Goal: Check status: Check status

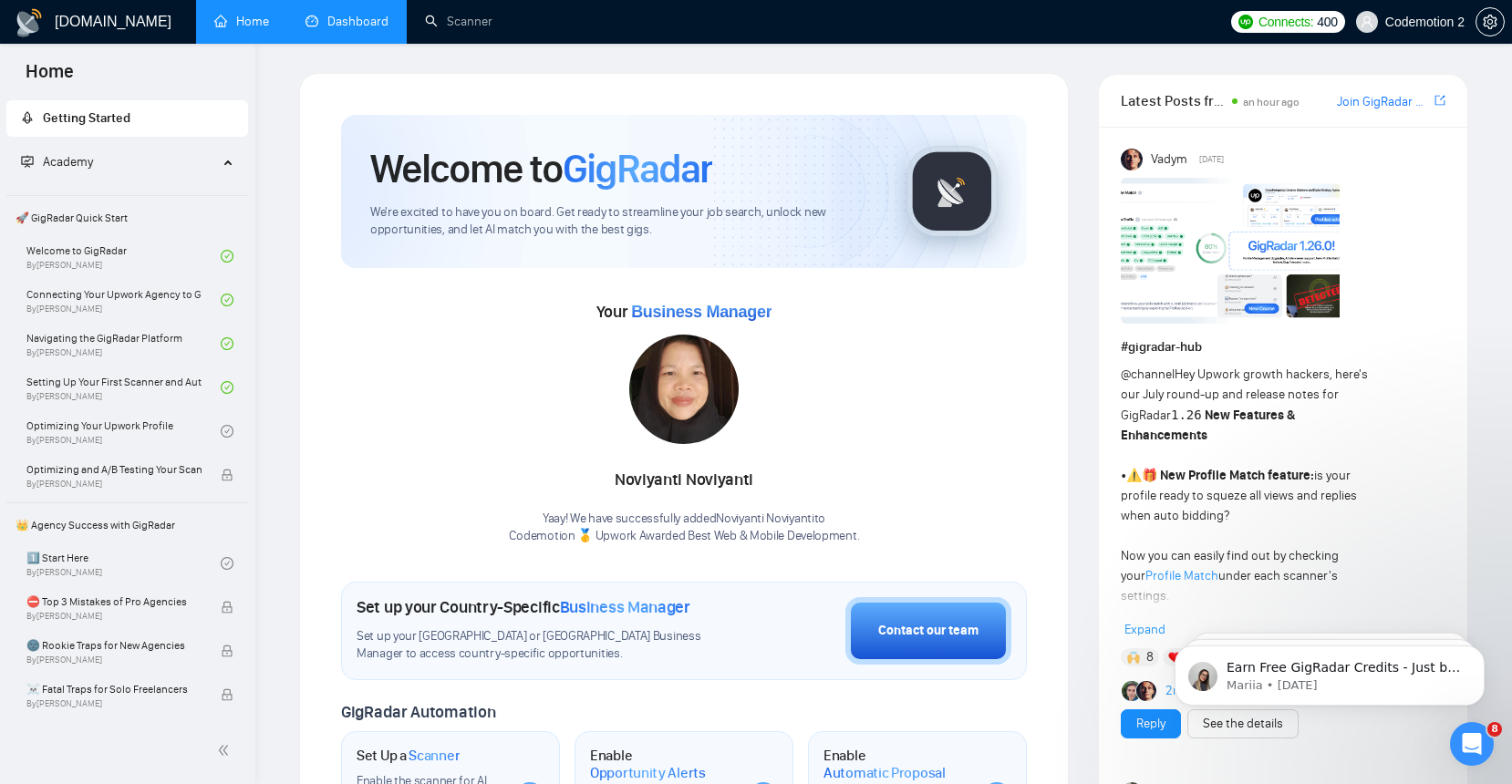
click at [345, 16] on link "Dashboard" at bounding box center [347, 21] width 83 height 16
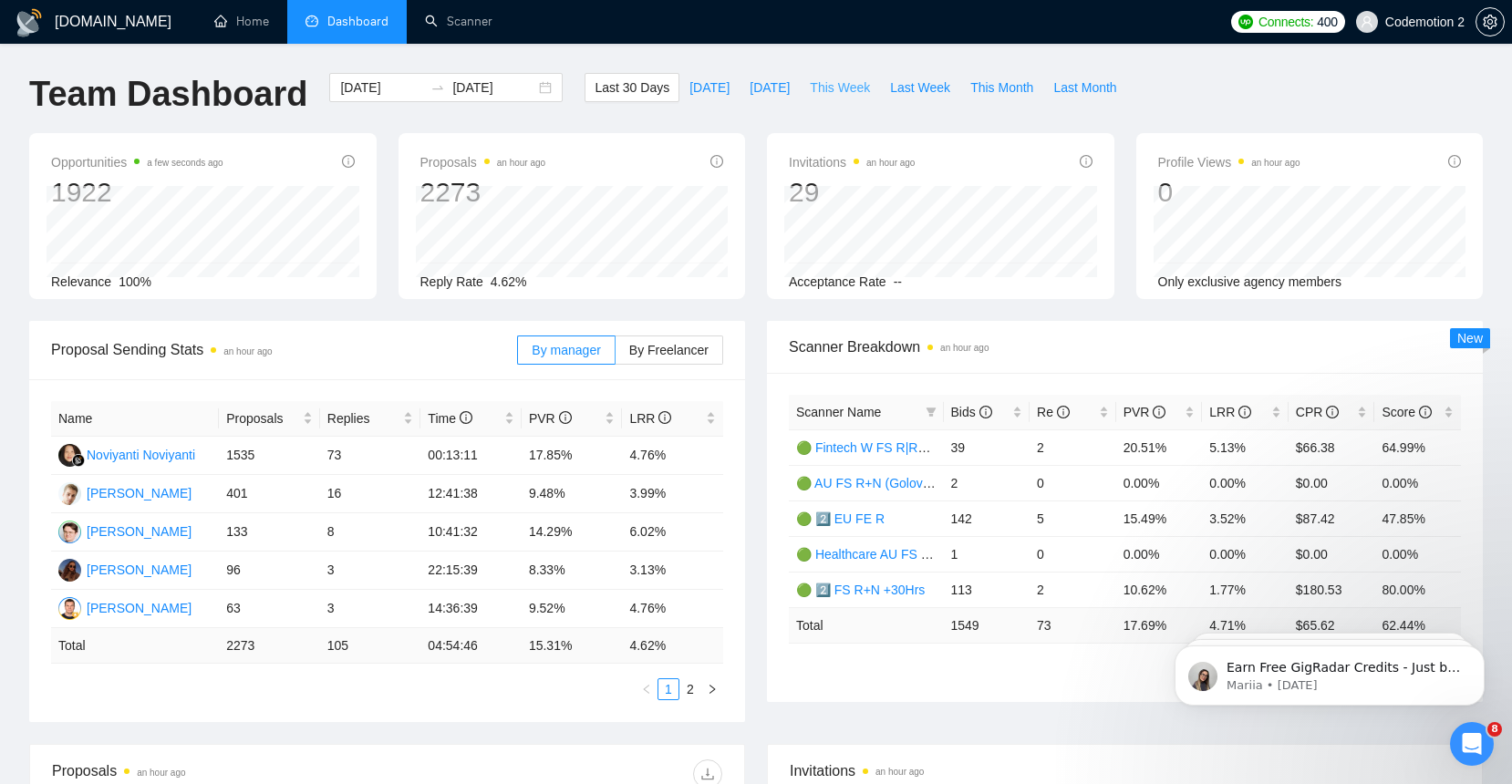
click at [833, 87] on span "This Week" at bounding box center [840, 87] width 60 height 20
type input "[DATE]"
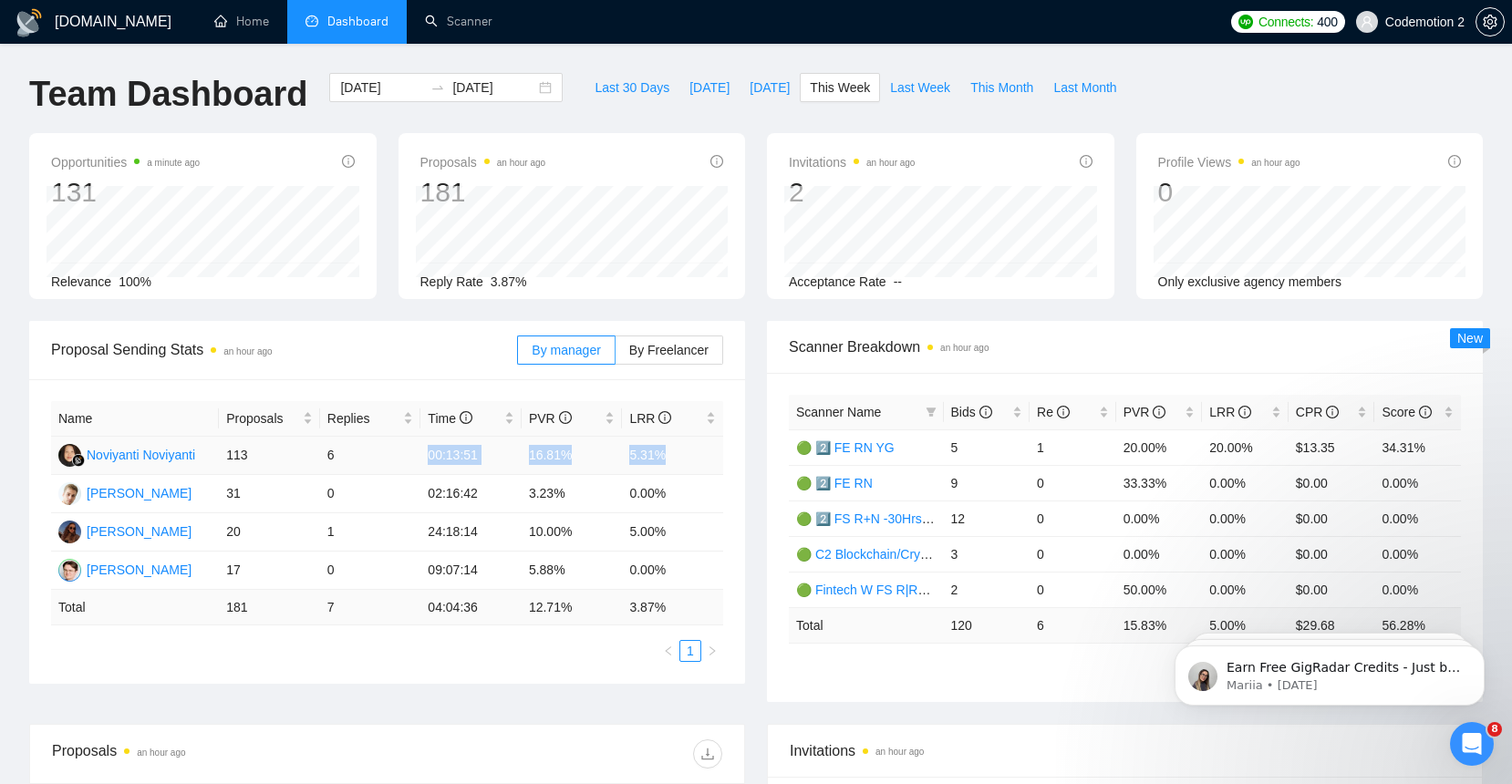
drag, startPoint x: 691, startPoint y: 459, endPoint x: 419, endPoint y: 450, distance: 272.1
click at [419, 450] on tr "Noviyanti Noviyanti 113 6 00:13:51 16.81% 5.31%" at bounding box center [387, 455] width 673 height 38
click at [537, 455] on td "16.81%" at bounding box center [573, 455] width 101 height 38
click at [929, 75] on button "Last Week" at bounding box center [920, 87] width 81 height 29
type input "[DATE]"
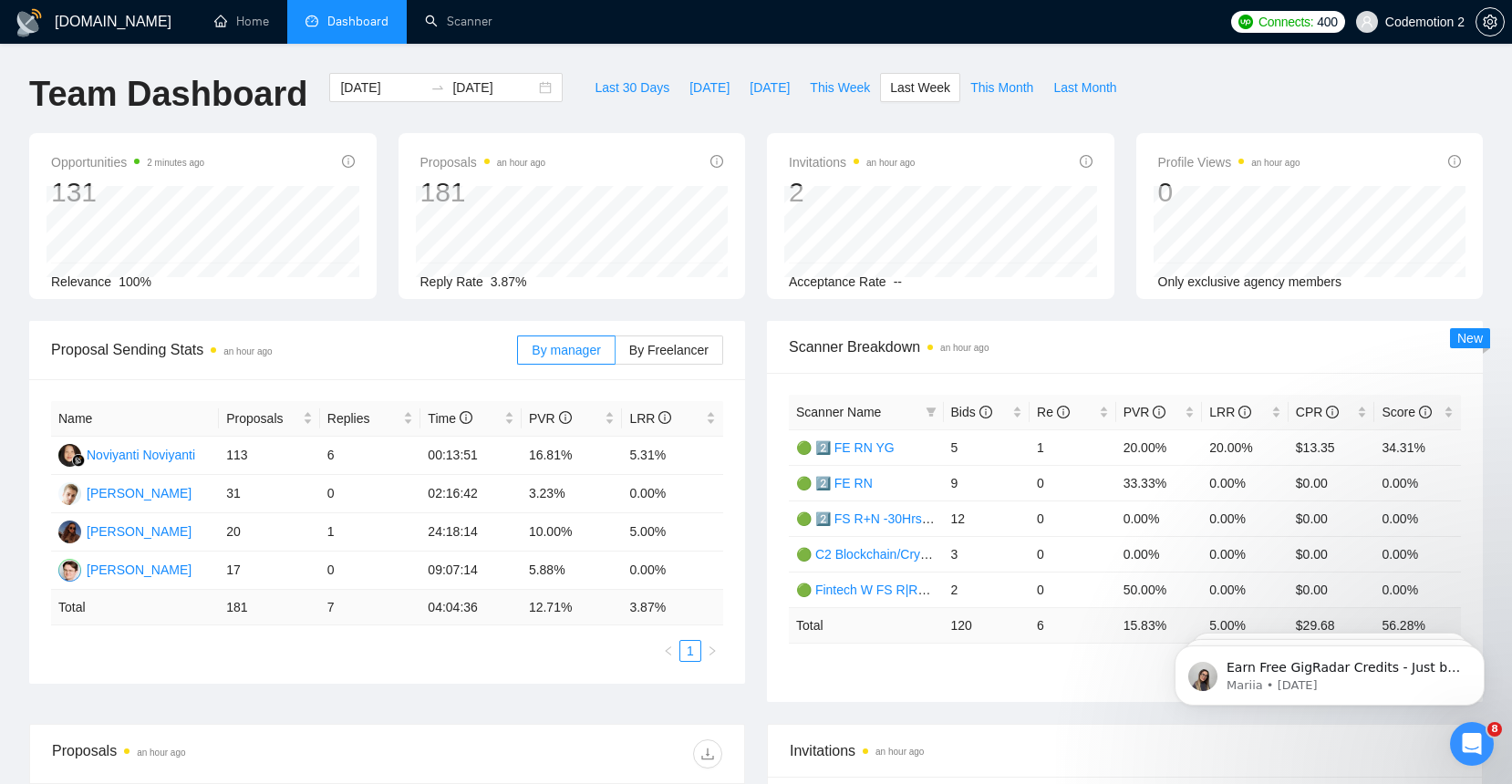
type input "[DATE]"
